Goal: Ask a question: Seek information or help from site administrators or community

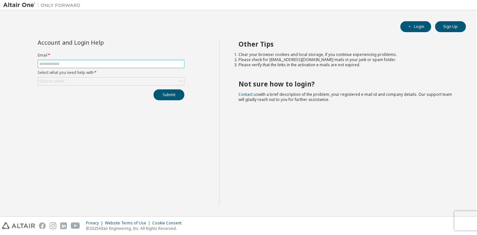
drag, startPoint x: 0, startPoint y: 0, endPoint x: 87, endPoint y: 61, distance: 106.6
click at [87, 62] on input "text" at bounding box center [111, 64] width 144 height 5
type input "**********"
click at [94, 81] on div "Click to select" at bounding box center [111, 82] width 146 height 8
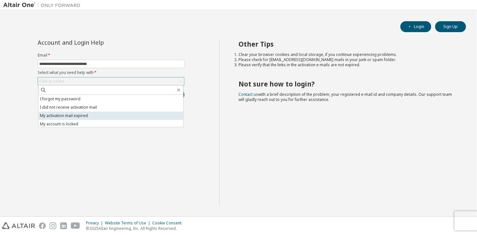
click at [95, 114] on li "My activation mail expired" at bounding box center [110, 116] width 145 height 8
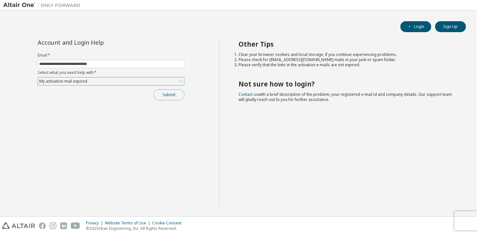
click at [170, 96] on button "Submit" at bounding box center [169, 95] width 31 height 11
click at [174, 98] on button "Submit" at bounding box center [169, 95] width 31 height 11
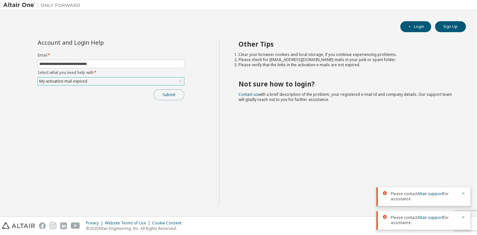
click at [174, 98] on button "Submit" at bounding box center [169, 95] width 31 height 11
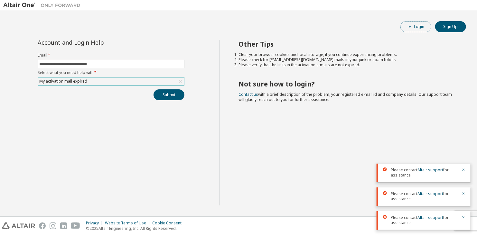
click at [417, 31] on button "Login" at bounding box center [416, 26] width 31 height 11
